Goal: Task Accomplishment & Management: Complete application form

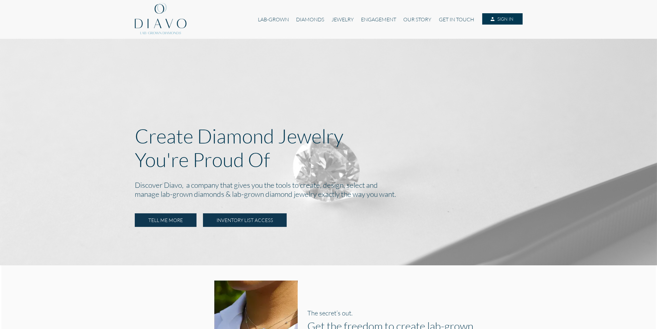
click at [249, 220] on link "INVENTORY LIST ACCESS" at bounding box center [245, 220] width 84 height 14
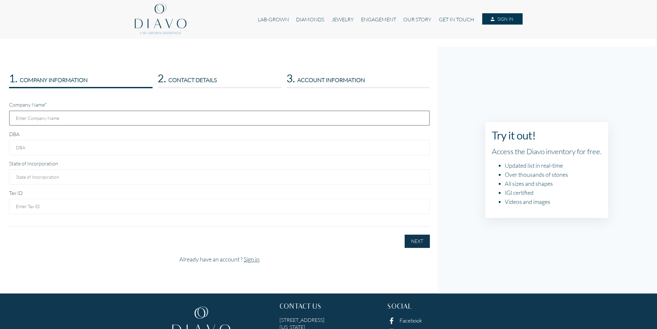
click at [69, 118] on input "text" at bounding box center [219, 118] width 421 height 15
type input "Bespoke by BTM, LLC"
type input "Texas"
type input "86-2314082"
click at [417, 243] on button "NEXT" at bounding box center [417, 241] width 25 height 13
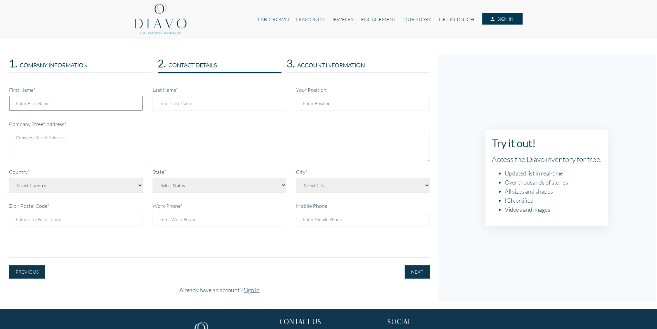
click at [97, 99] on input "First Name*" at bounding box center [76, 103] width 134 height 15
type input "Brian"
type input "Moreno"
type textarea "12010 S. Tara Plantation Dr"
select select "233"
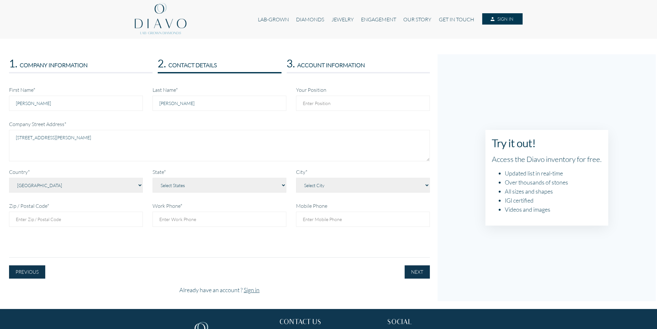
type input "77375"
type input "9562513885"
click at [335, 98] on input "Your Position" at bounding box center [363, 103] width 134 height 15
type input "o"
type input "P"
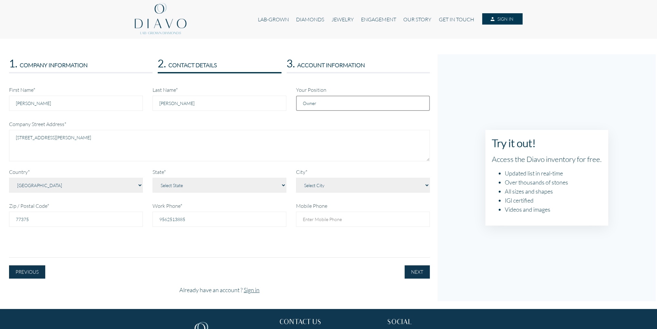
type input "Owner"
click at [241, 188] on select "Select State Alabama Alaska American Samoa Arizona Arkansas Baker Island Califo…" at bounding box center [220, 185] width 134 height 15
select select "1407"
click at [153, 178] on select "Select State Alabama Alaska American Samoa Arizona Arkansas Baker Island Califo…" at bounding box center [220, 185] width 134 height 15
click at [369, 186] on select "Select City Abernathy Abilene Abram Addison Agua Dulce Alamo Alamo Heights Alba…" at bounding box center [363, 185] width 134 height 15
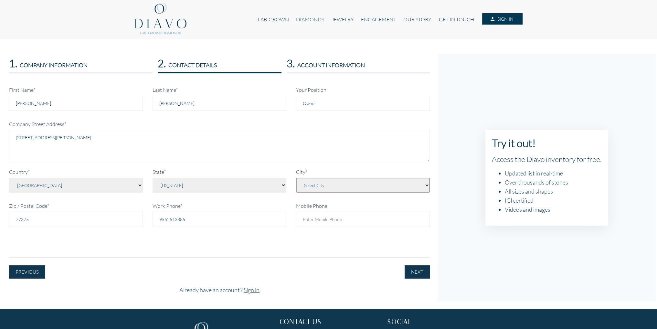
select select "Tomball"
click at [296, 178] on select "Select City Abernathy Abilene Abram Addison Agua Dulce Alamo Alamo Heights Alba…" at bounding box center [363, 185] width 134 height 15
click at [334, 222] on input "Mobile Phone" at bounding box center [363, 219] width 134 height 15
type input "9562513885"
click at [425, 269] on button "NEXT" at bounding box center [417, 271] width 25 height 13
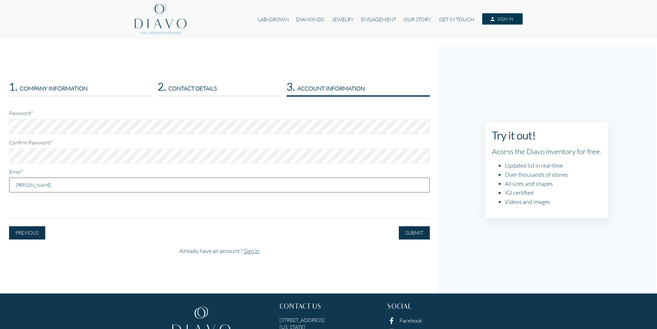
type input "brian.t.moreno@gmail.com"
click at [418, 236] on button "SUBMIT" at bounding box center [414, 232] width 31 height 13
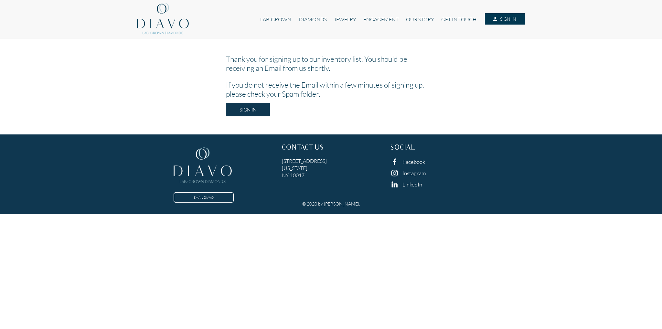
click at [200, 0] on div "LAB-GROWN DIAMONDS JEWELRY ENGAGEMENT OUR STORY GET IN TOUCH SIGN IN" at bounding box center [331, 19] width 388 height 39
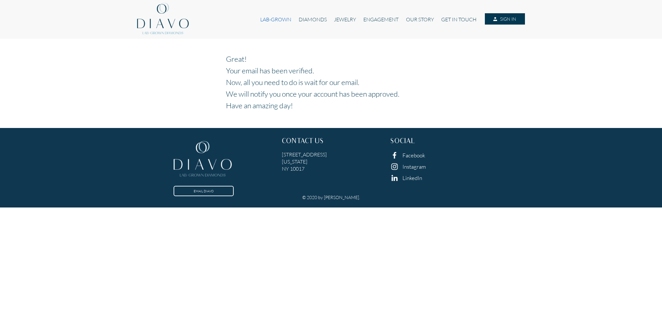
click at [279, 22] on link "LAB-GROWN" at bounding box center [276, 19] width 38 height 12
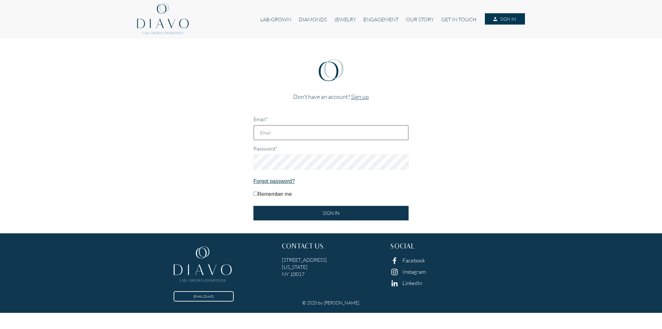
click at [281, 131] on input "Email*" at bounding box center [330, 132] width 155 height 15
type input "[PERSON_NAME][EMAIL_ADDRESS][PERSON_NAME][DOMAIN_NAME]"
click at [253, 206] on input "SIGN IN" at bounding box center [330, 213] width 155 height 15
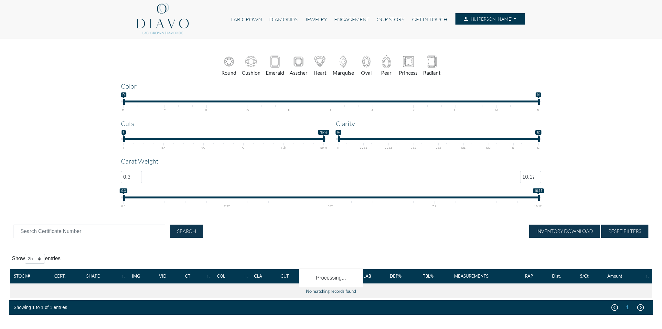
select select "25"
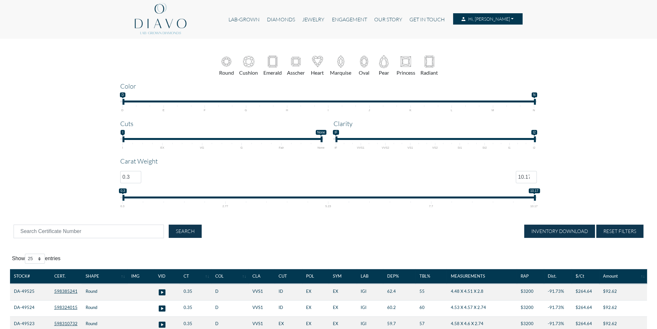
click at [343, 58] on img at bounding box center [341, 61] width 15 height 15
click at [0, 0] on input "checkbox" at bounding box center [0, 0] width 0 height 0
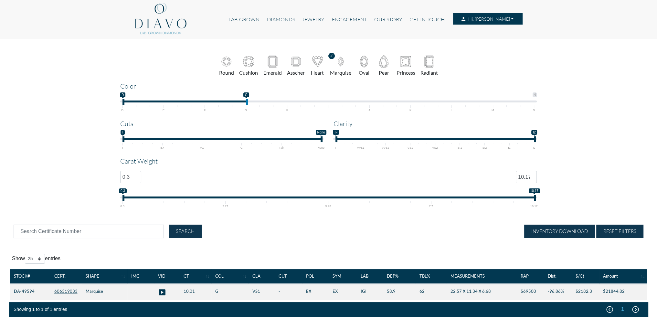
type input "D;F"
drag, startPoint x: 534, startPoint y: 101, endPoint x: 206, endPoint y: 105, distance: 327.7
click at [206, 105] on span "D N D F D — F D E F G H I J K L M N" at bounding box center [328, 101] width 417 height 19
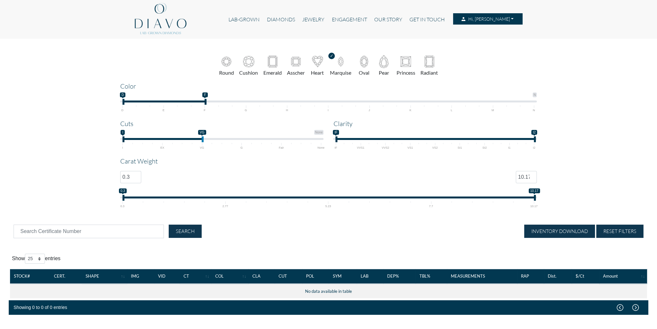
drag, startPoint x: 320, startPoint y: 139, endPoint x: 201, endPoint y: 150, distance: 119.5
click at [201, 150] on div "Round Cushion Emerald Asscher Heart Marquise D N" at bounding box center [328, 131] width 426 height 154
click at [340, 61] on img at bounding box center [341, 62] width 12 height 12
click at [0, 0] on input "checkbox" at bounding box center [0, 0] width 0 height 0
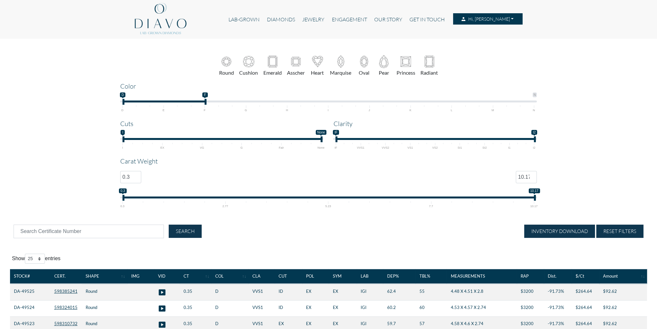
click at [342, 64] on img at bounding box center [341, 61] width 15 height 15
click at [0, 0] on input "checkbox" at bounding box center [0, 0] width 0 height 0
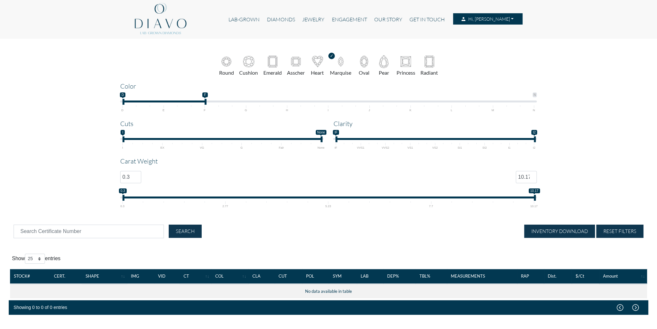
type input "I;I"
